Goal: Task Accomplishment & Management: Manage account settings

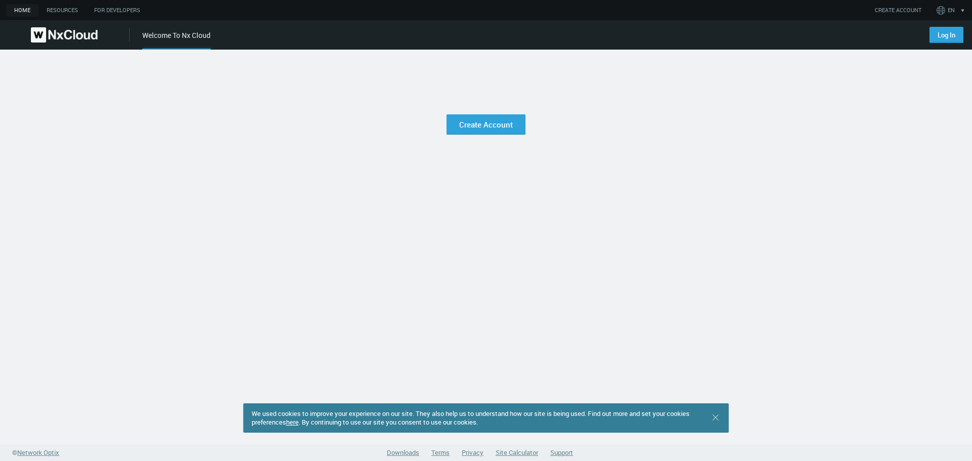
click at [635, 166] on div "We used cookies to improve your experience on our site. They also help us to un…" at bounding box center [486, 247] width 972 height 395
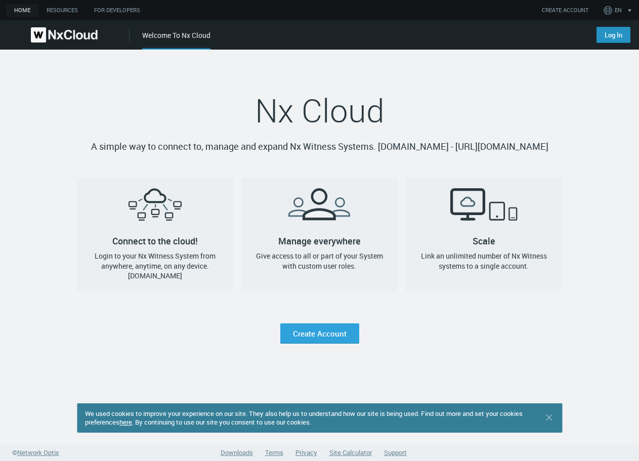
click at [608, 38] on link "Log In" at bounding box center [614, 35] width 34 height 16
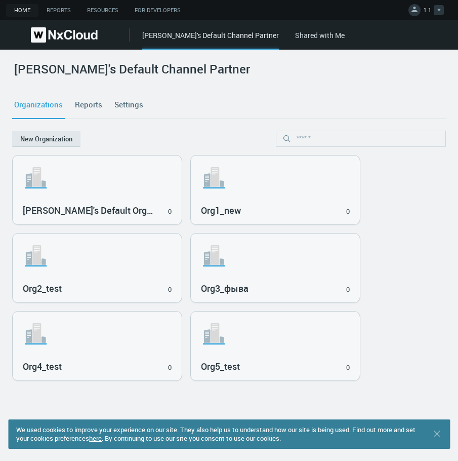
click at [437, 11] on icon at bounding box center [439, 10] width 4 height 3
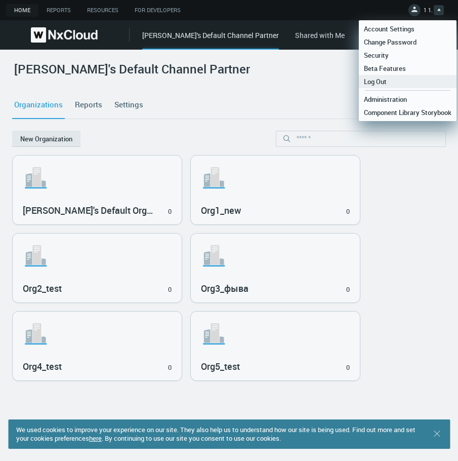
click at [386, 86] on link "Log Out" at bounding box center [408, 81] width 98 height 13
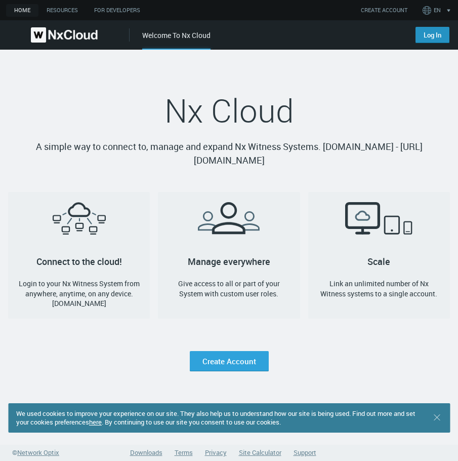
click at [418, 30] on link "Log In" at bounding box center [433, 35] width 34 height 16
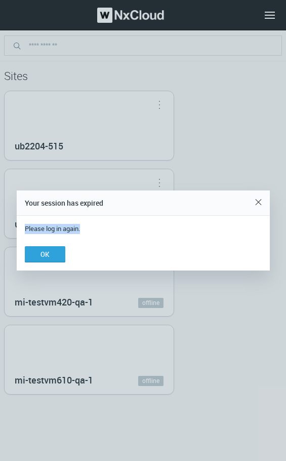
drag, startPoint x: 26, startPoint y: 227, endPoint x: 87, endPoint y: 228, distance: 60.8
click at [87, 228] on p "Please log in again." at bounding box center [143, 229] width 237 height 10
click at [88, 228] on p "Please log in again." at bounding box center [143, 229] width 237 height 10
click at [36, 257] on button "OK" at bounding box center [45, 254] width 40 height 16
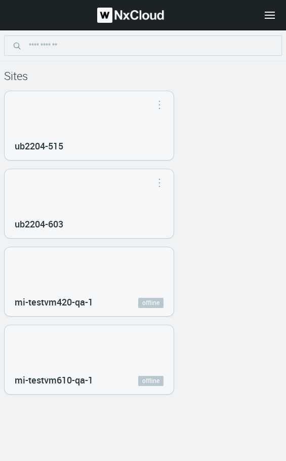
click at [233, 180] on div "ub2204-515 Open in Nx Witness ub2204-603 Open in Nx Witness mi-testvm420-qa-1 o…" at bounding box center [143, 243] width 278 height 304
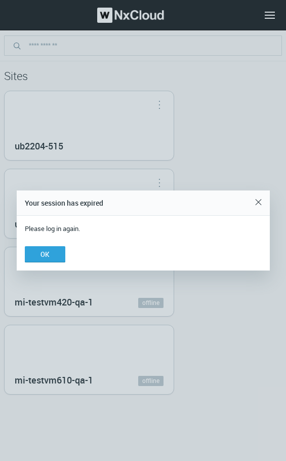
click at [159, 221] on div "Please log in again." at bounding box center [143, 225] width 253 height 18
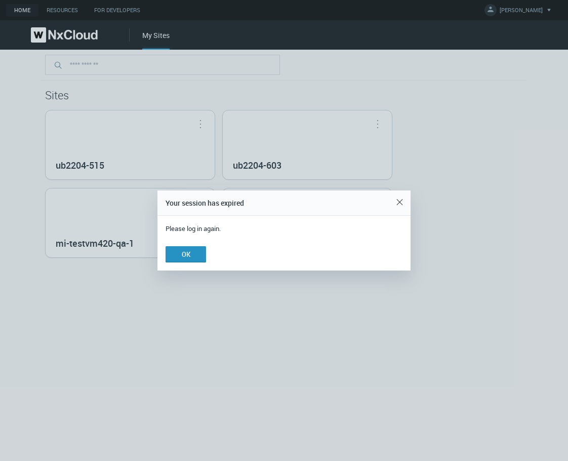
click at [199, 254] on button "OK" at bounding box center [186, 254] width 40 height 16
